Goal: Navigation & Orientation: Find specific page/section

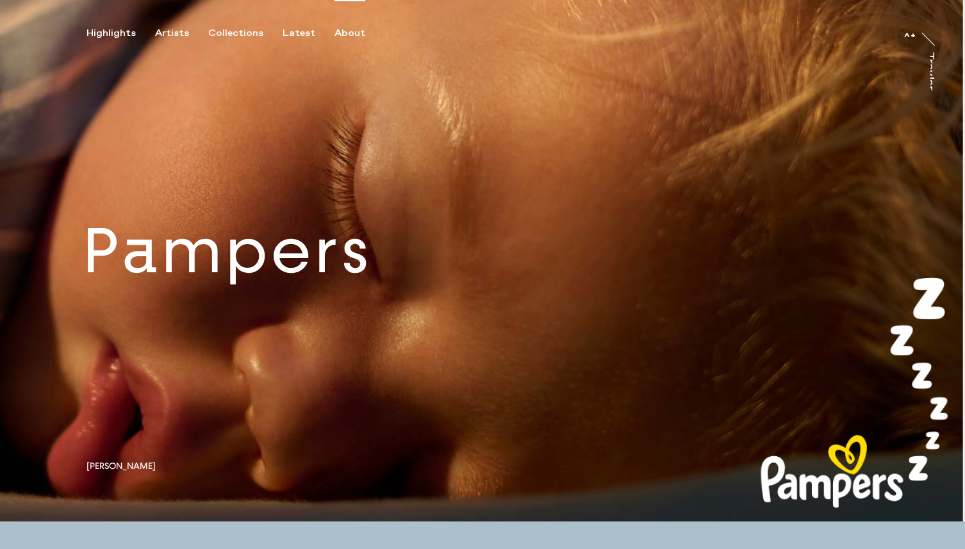
click at [340, 33] on div "About" at bounding box center [349, 34] width 31 height 12
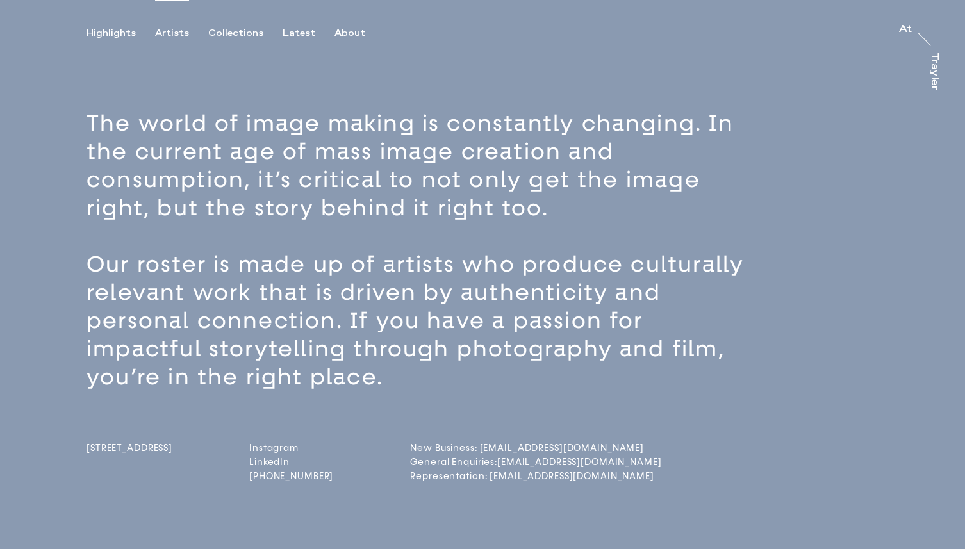
click at [162, 35] on div "Artists" at bounding box center [172, 34] width 34 height 12
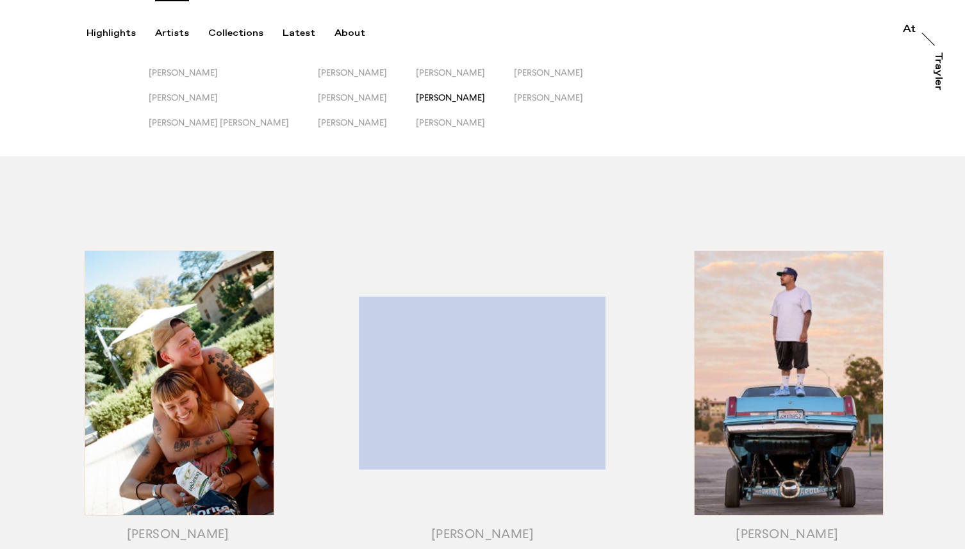
click at [416, 98] on span "[PERSON_NAME]" at bounding box center [450, 97] width 69 height 10
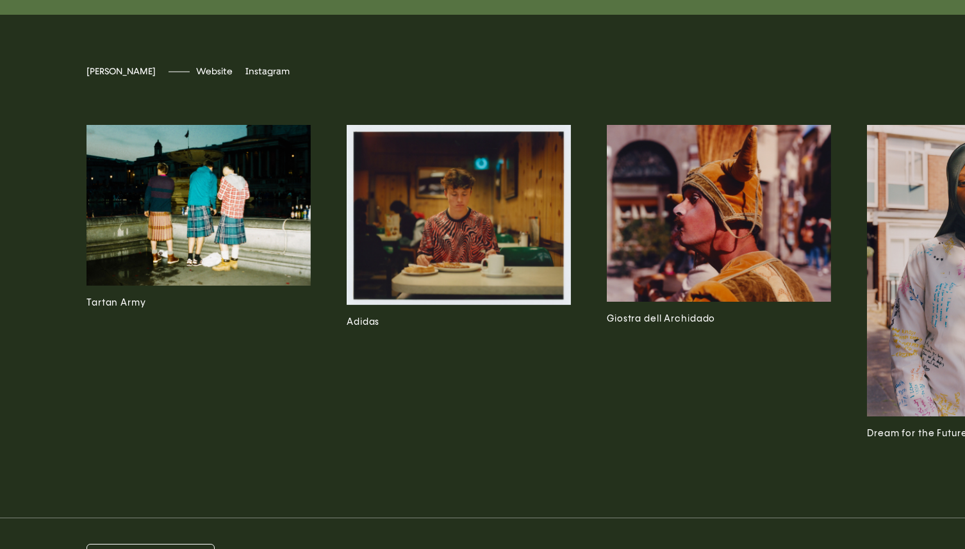
scroll to position [3367, 0]
